Goal: Check status: Check status

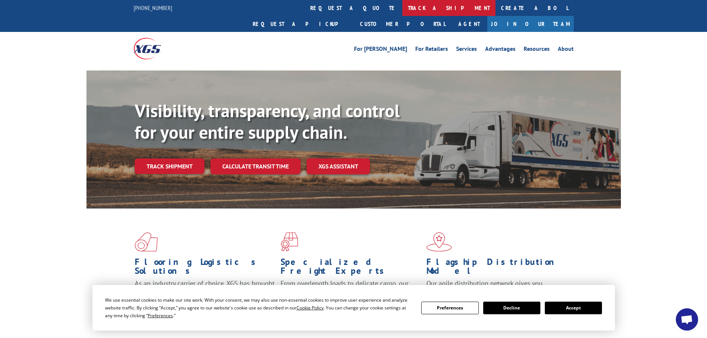
click at [402, 7] on link "track a shipment" at bounding box center [448, 8] width 93 height 16
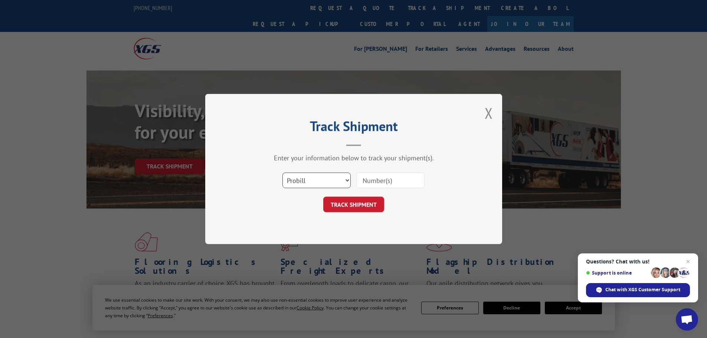
click at [338, 180] on select "Select category... Probill BOL PO" at bounding box center [316, 180] width 68 height 16
click at [282, 172] on select "Select category... Probill BOL PO" at bounding box center [316, 180] width 68 height 16
click at [382, 184] on input at bounding box center [390, 180] width 68 height 16
type input "17059383"
click at [323, 197] on button "TRACK SHIPMENT" at bounding box center [353, 205] width 61 height 16
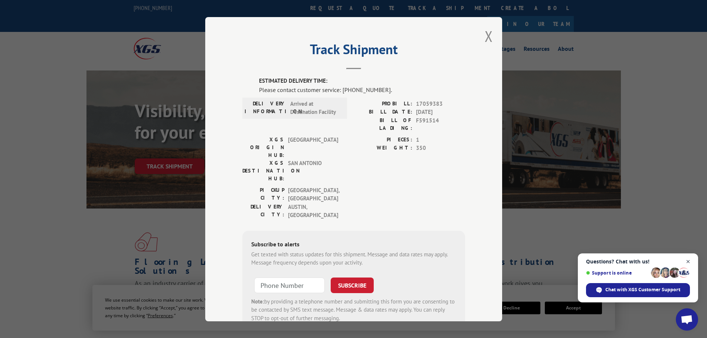
click at [688, 260] on span "Close chat" at bounding box center [687, 261] width 9 height 9
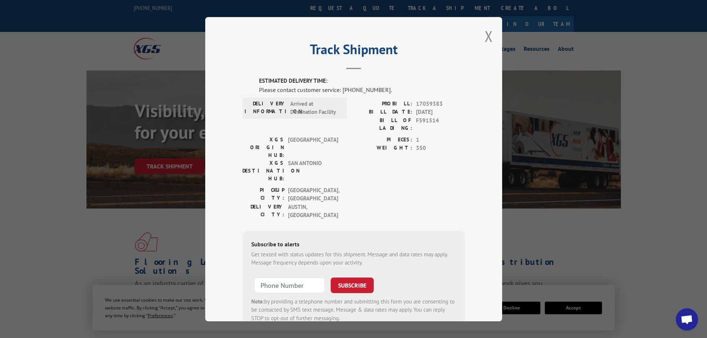
click at [476, 41] on div "Track Shipment ESTIMATED DELIVERY TIME: Please contact customer service: [PHONE…" at bounding box center [353, 169] width 297 height 304
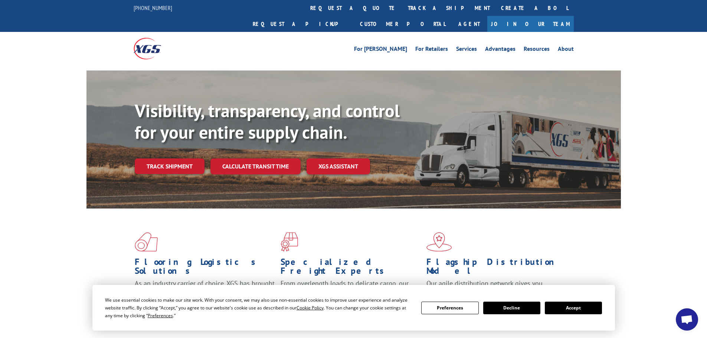
click at [591, 72] on div "Visibility, transparency, and control for your entire supply chain. Track shipm…" at bounding box center [353, 146] width 534 height 152
click at [580, 70] on div "Visibility, transparency, and control for your entire supply chain. Track shipm…" at bounding box center [353, 146] width 534 height 152
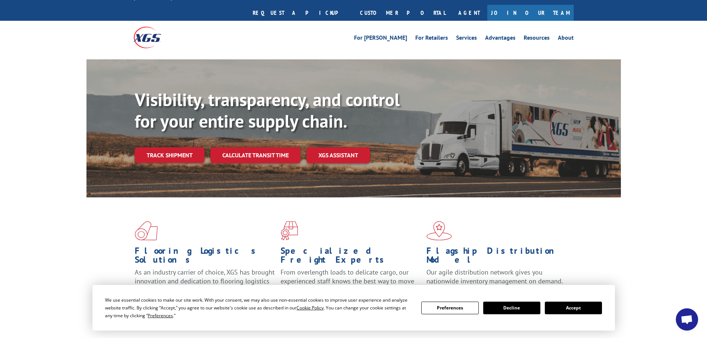
scroll to position [9, 0]
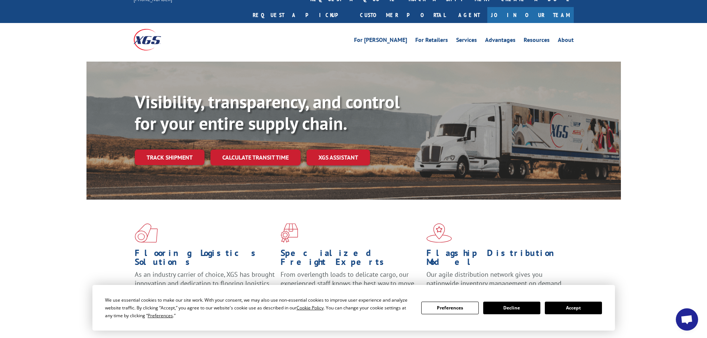
click at [510, 308] on button "Decline" at bounding box center [511, 308] width 57 height 13
